Goal: Use online tool/utility

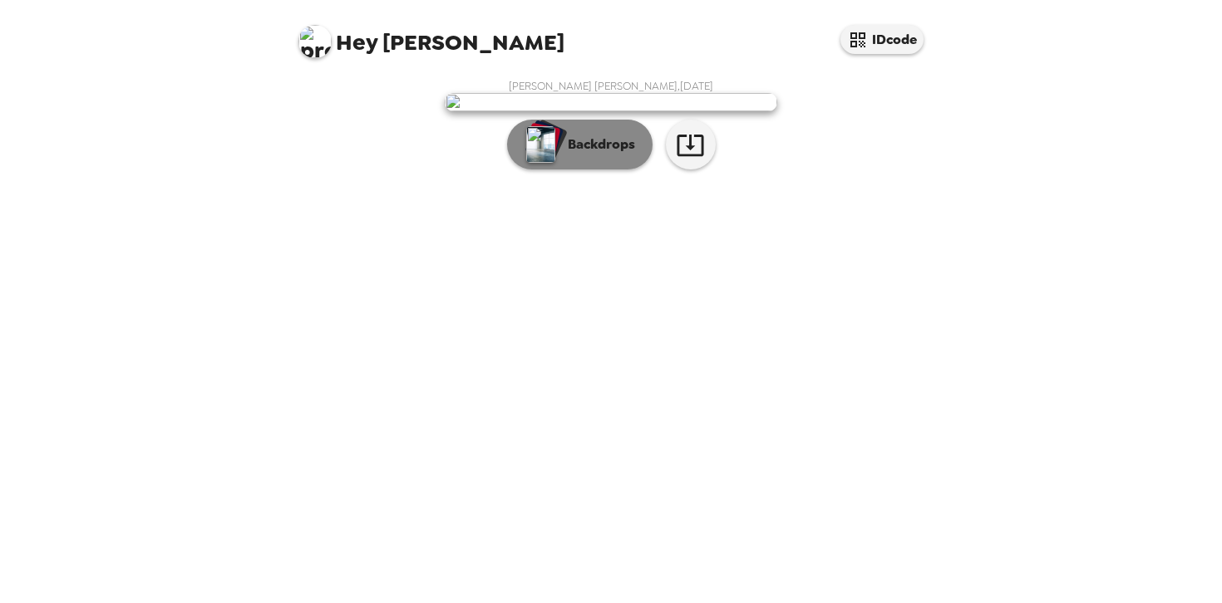
click at [596, 155] on p "Backdrops" at bounding box center [597, 145] width 76 height 20
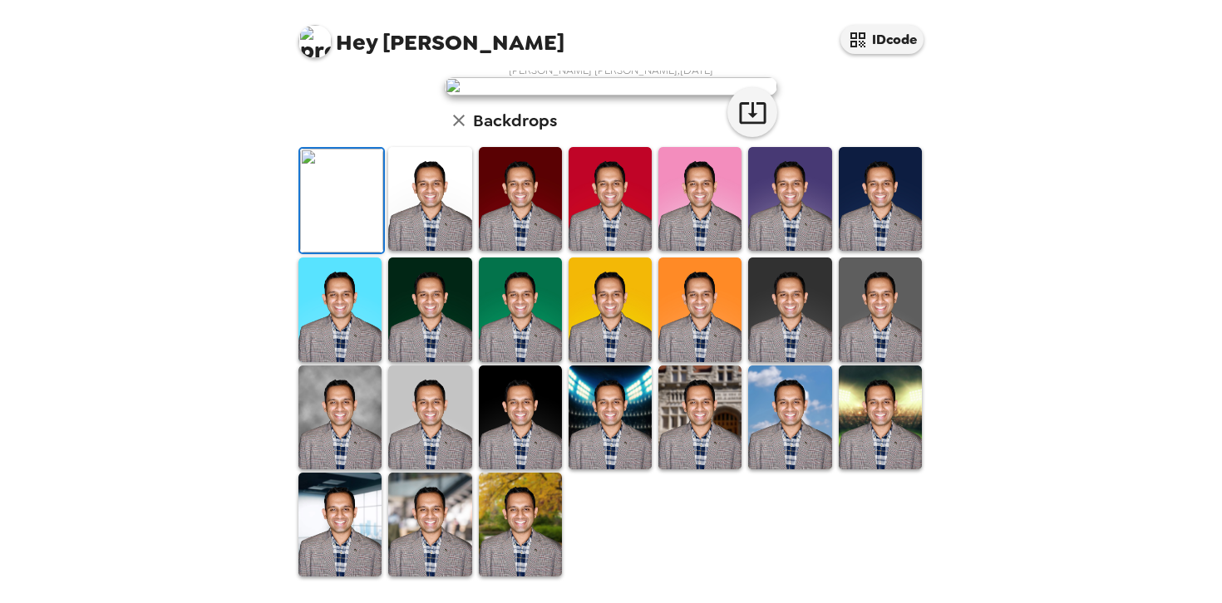
click at [502, 361] on img at bounding box center [520, 310] width 83 height 104
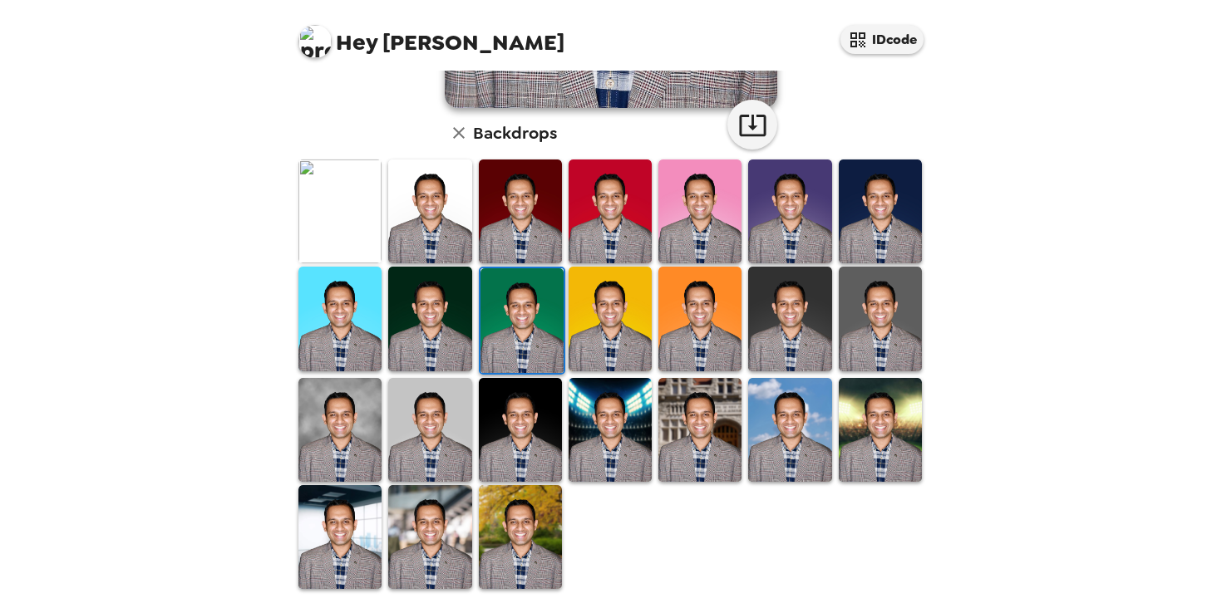
scroll to position [414, 0]
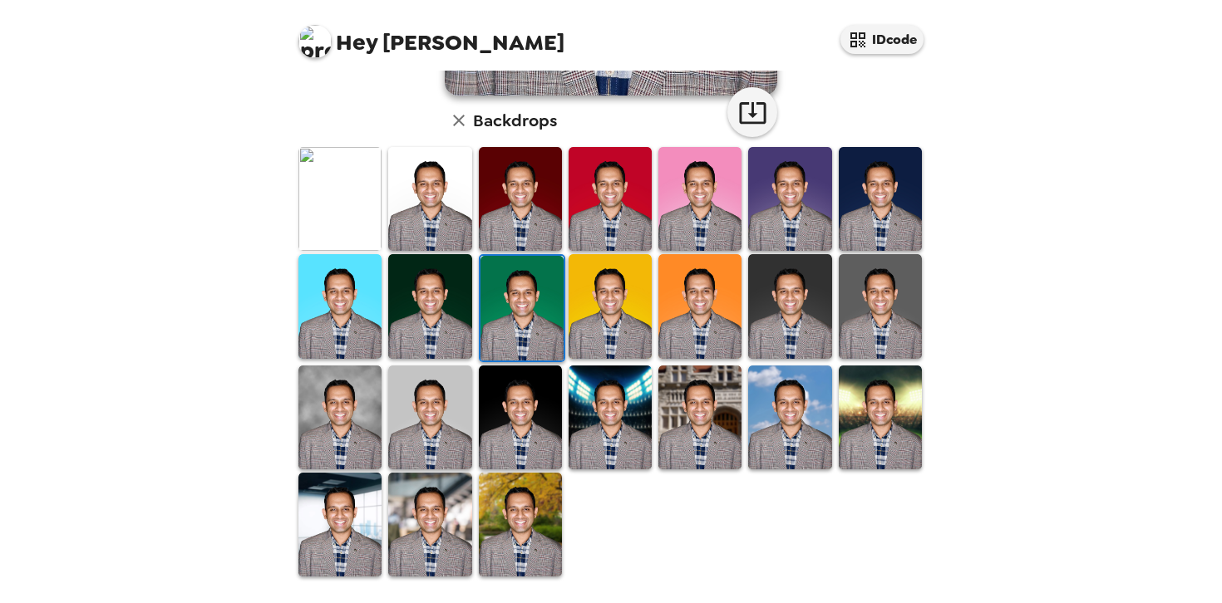
click at [419, 303] on img at bounding box center [429, 306] width 83 height 104
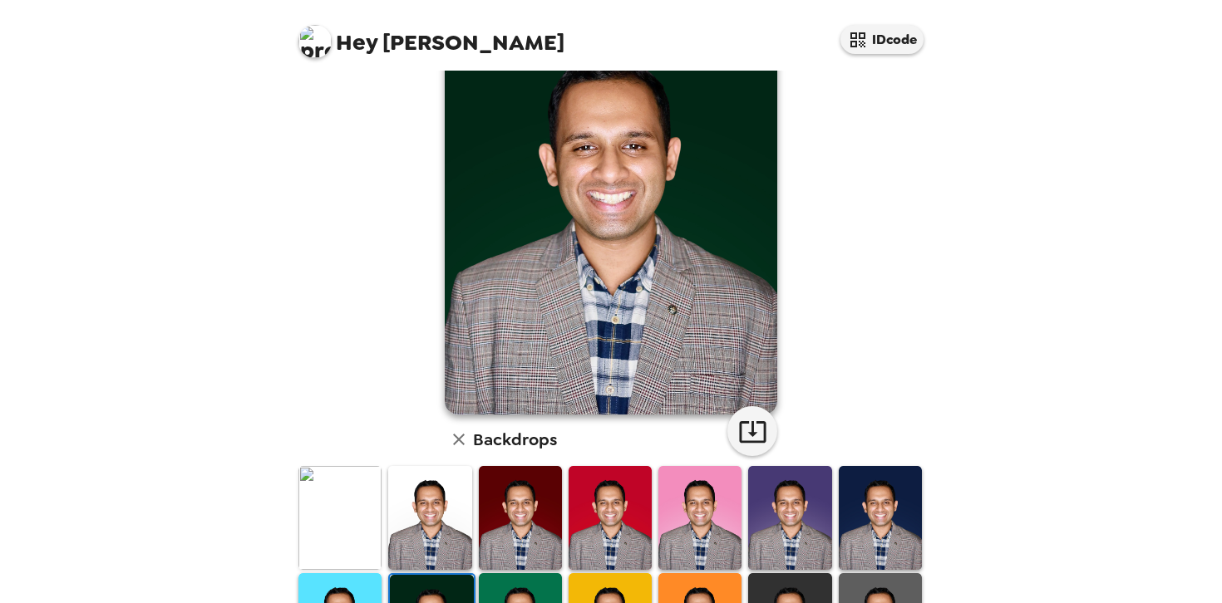
scroll to position [102, 0]
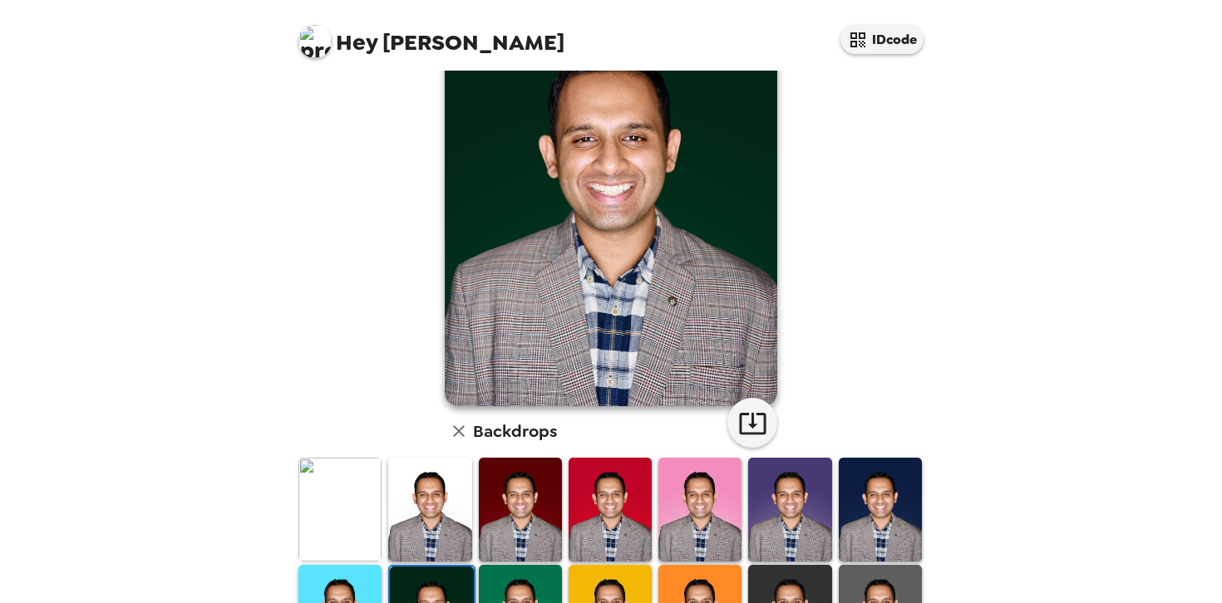
click at [616, 509] on img at bounding box center [609, 510] width 83 height 104
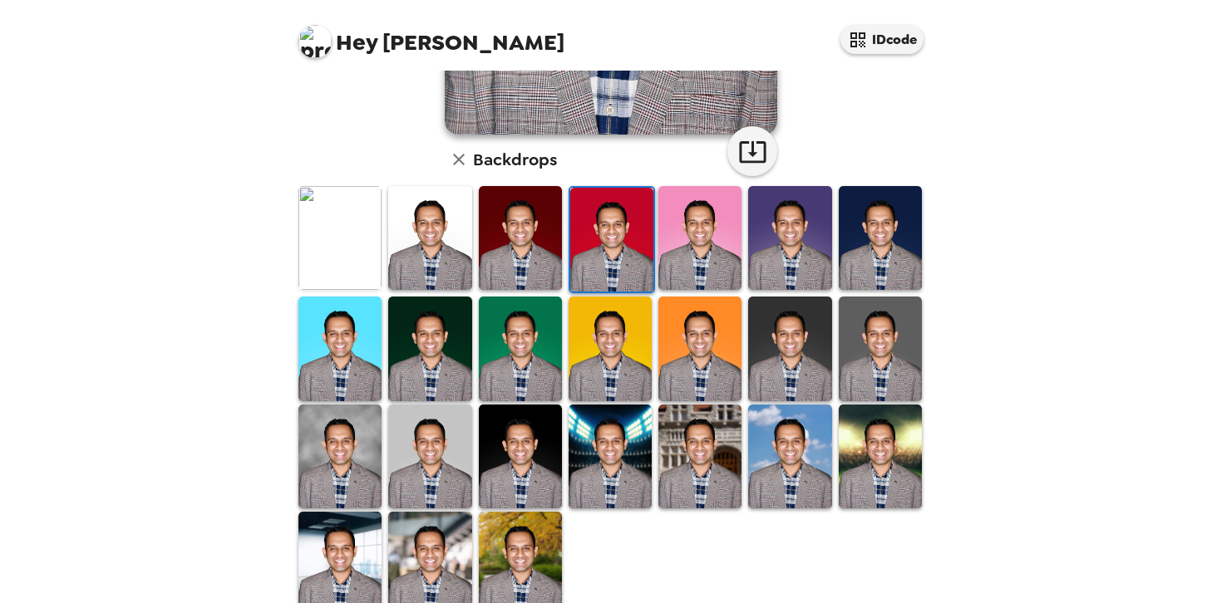
scroll to position [406, 0]
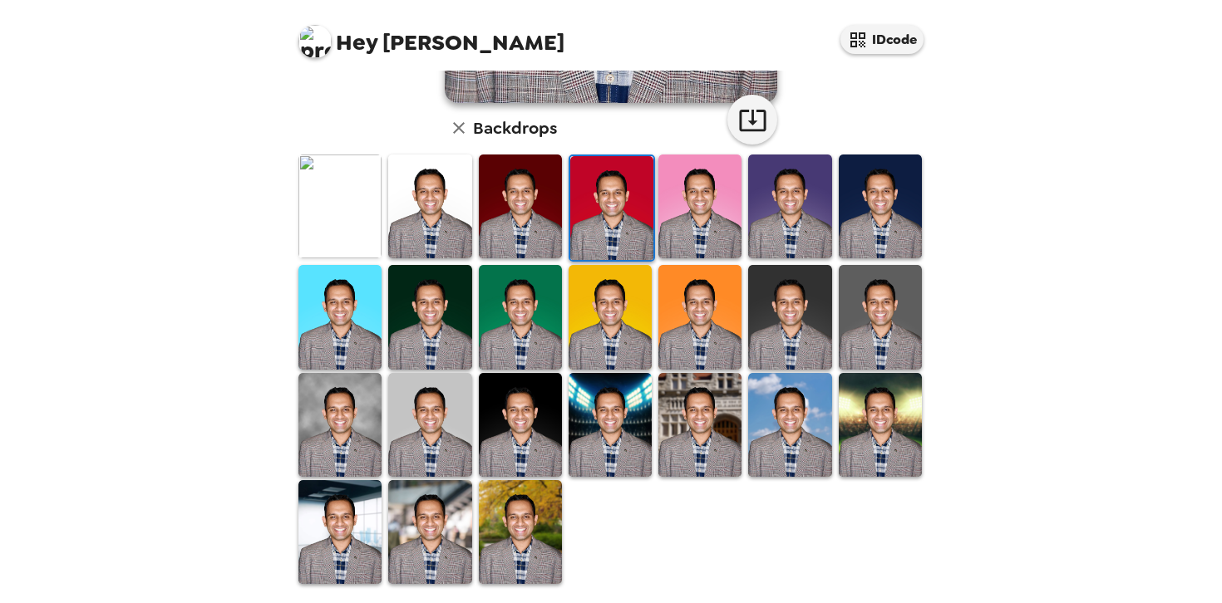
click at [533, 233] on img at bounding box center [520, 207] width 83 height 104
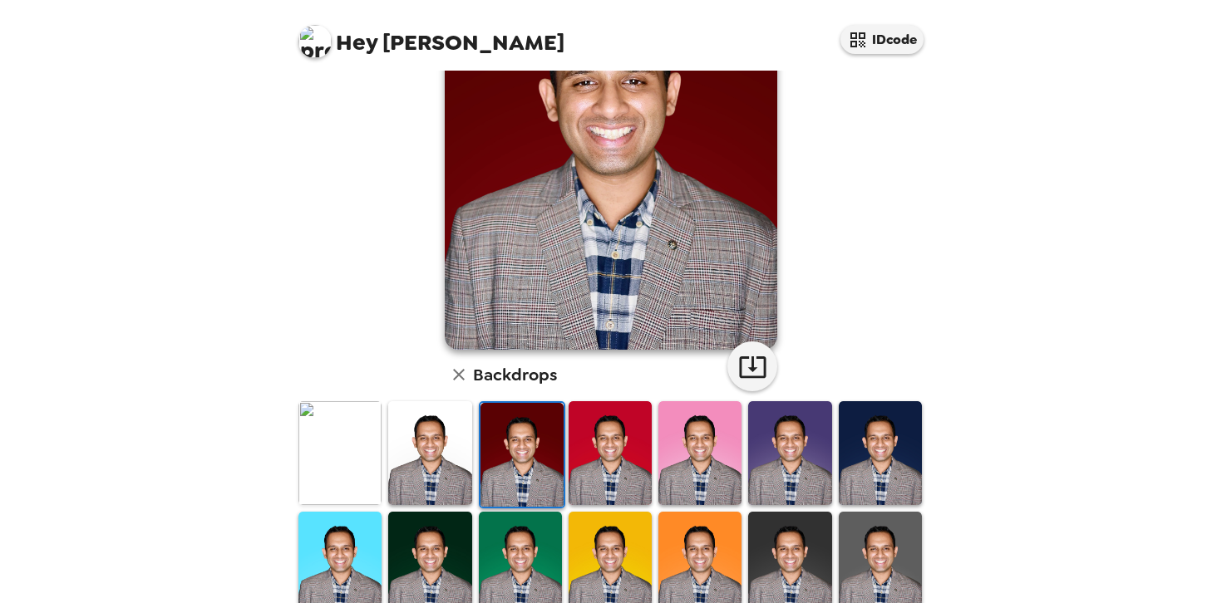
scroll to position [160, 0]
click at [433, 539] on img at bounding box center [429, 563] width 83 height 104
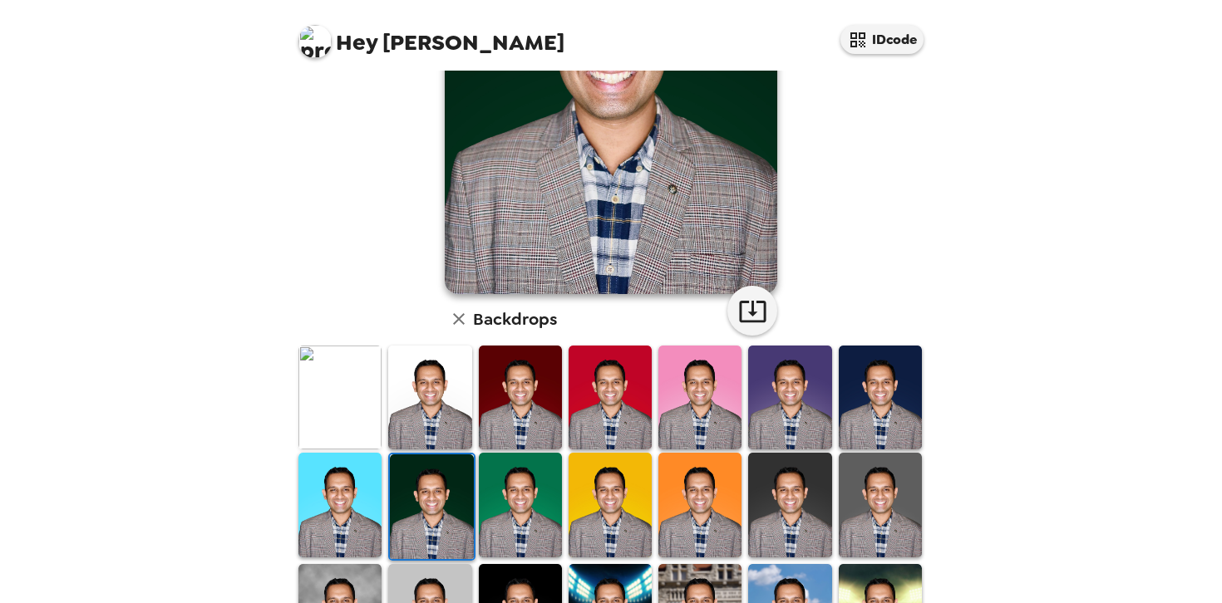
scroll to position [217, 0]
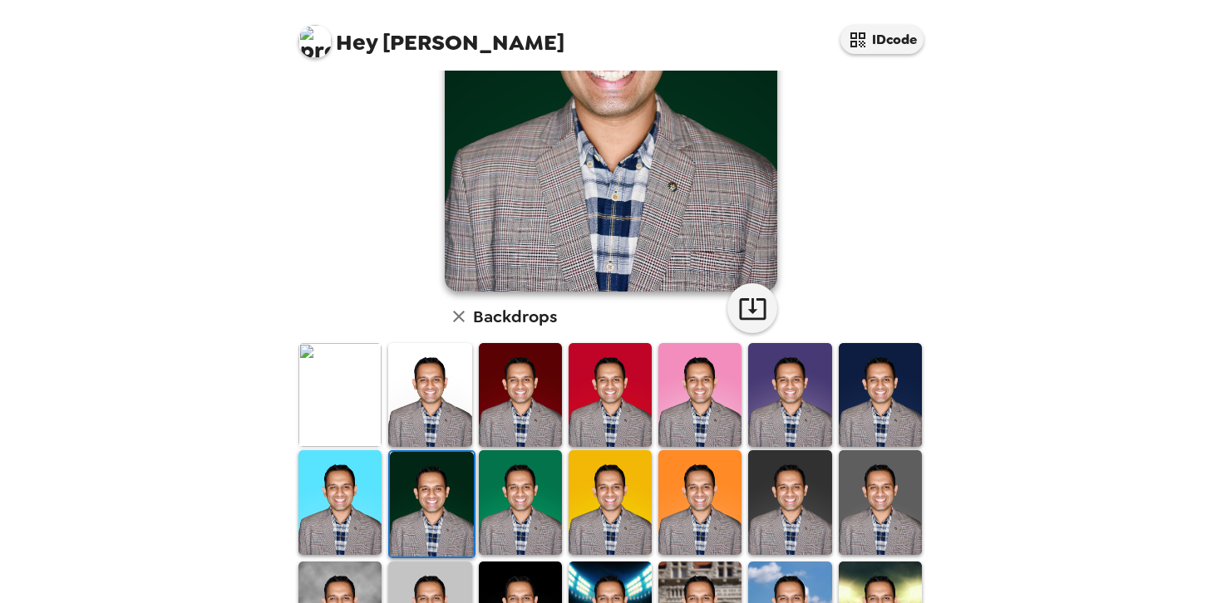
click at [884, 371] on img at bounding box center [879, 395] width 83 height 104
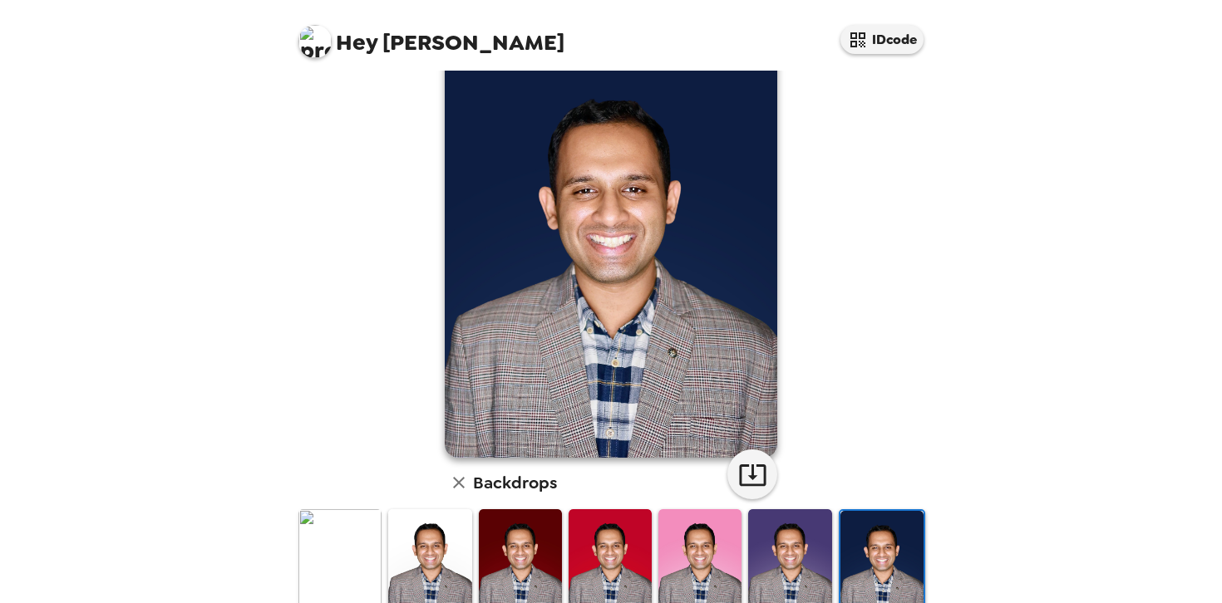
scroll to position [25, 0]
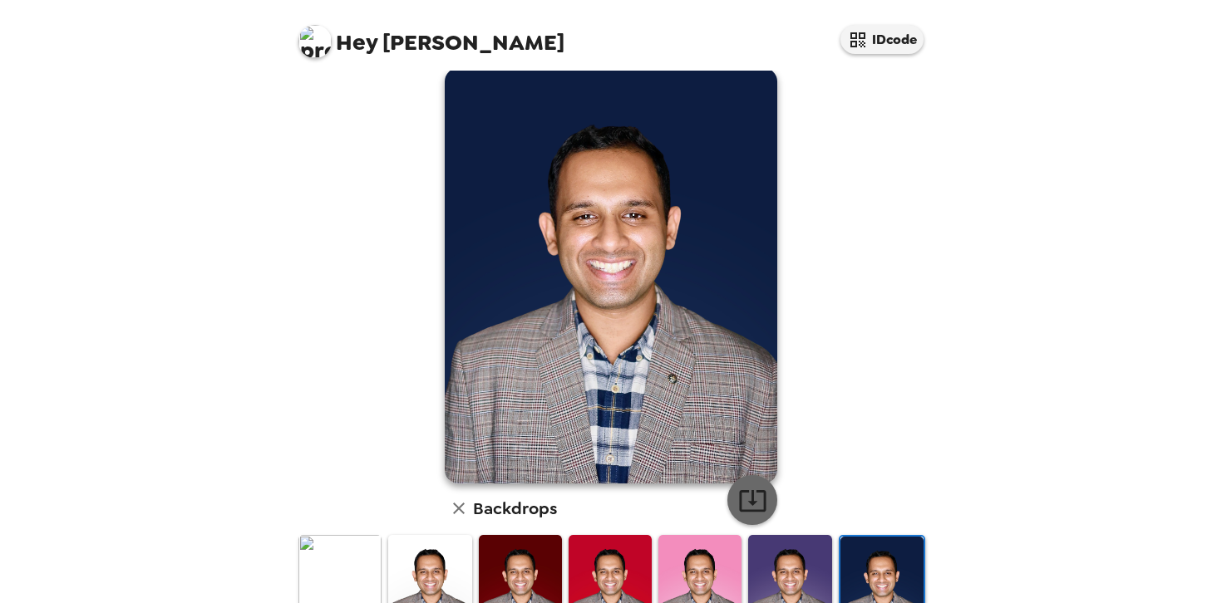
click at [762, 495] on icon "button" at bounding box center [752, 500] width 29 height 29
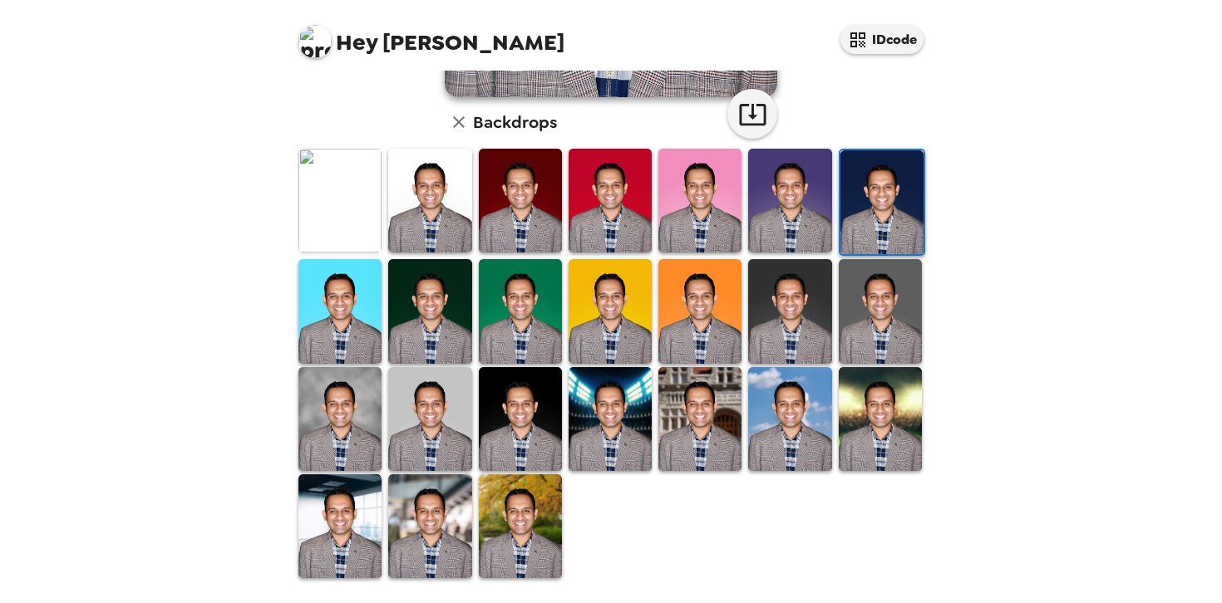
scroll to position [414, 0]
